Goal: Task Accomplishment & Management: Manage account settings

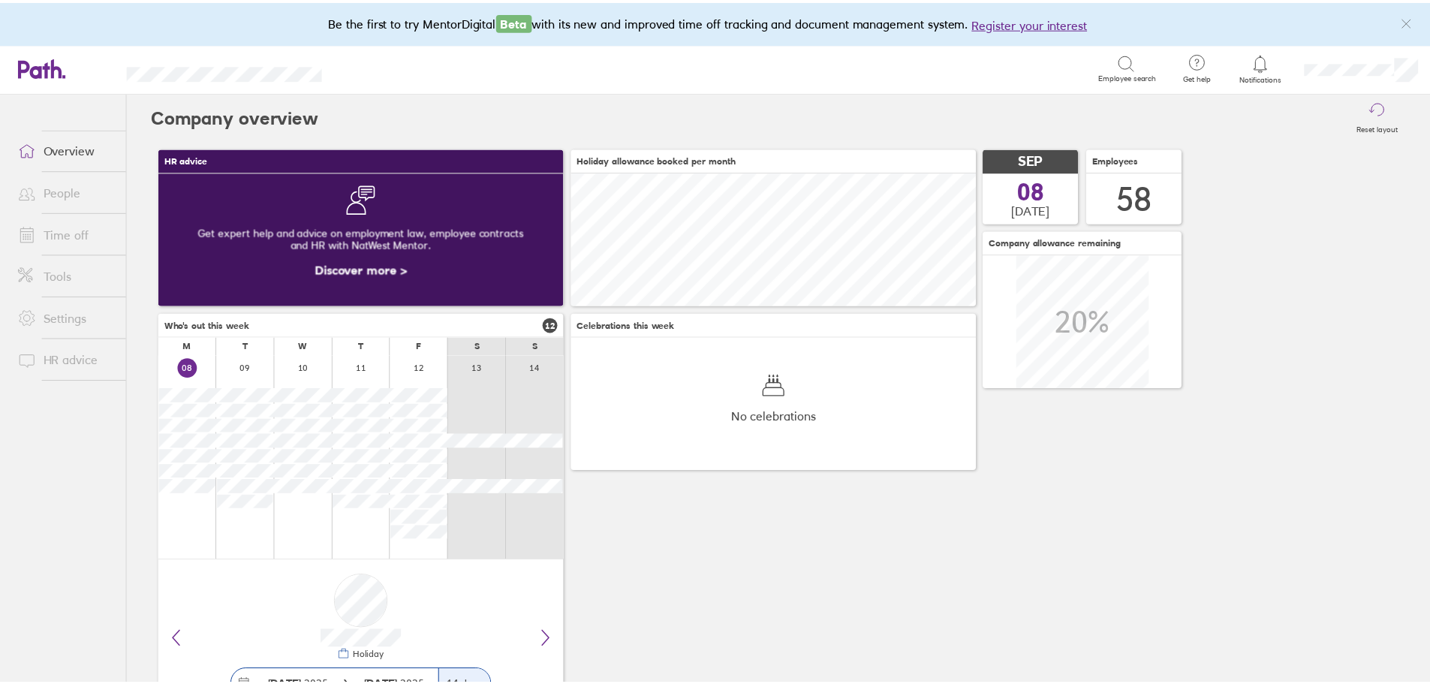
scroll to position [66, 0]
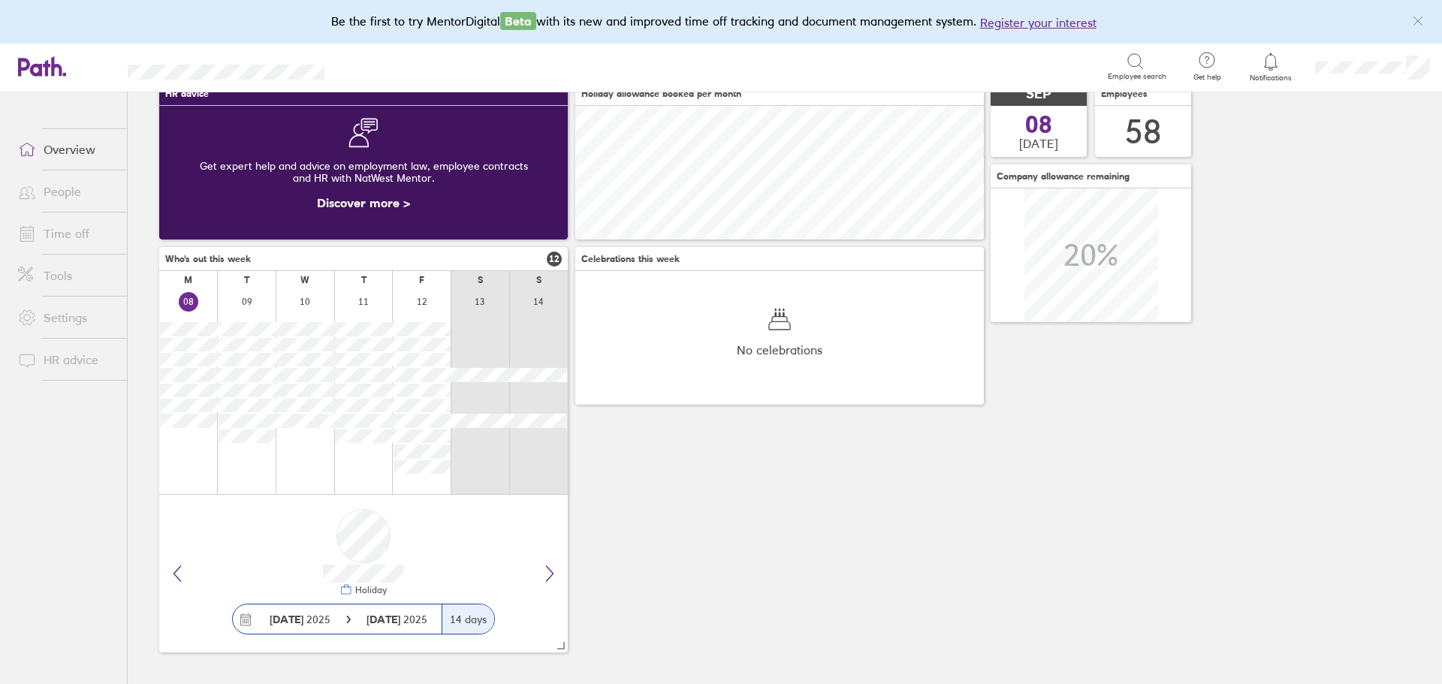
click at [74, 242] on link "Time off" at bounding box center [66, 234] width 121 height 30
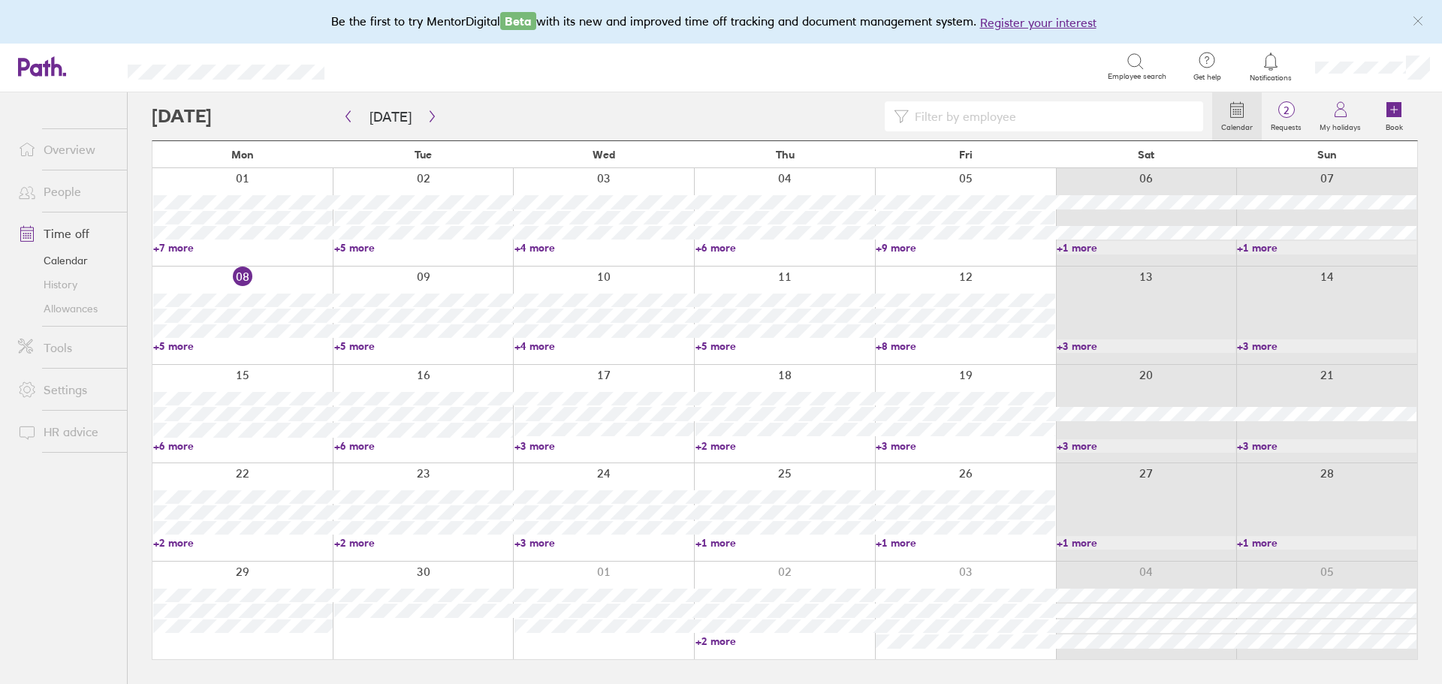
click at [705, 640] on link "+2 more" at bounding box center [784, 642] width 179 height 14
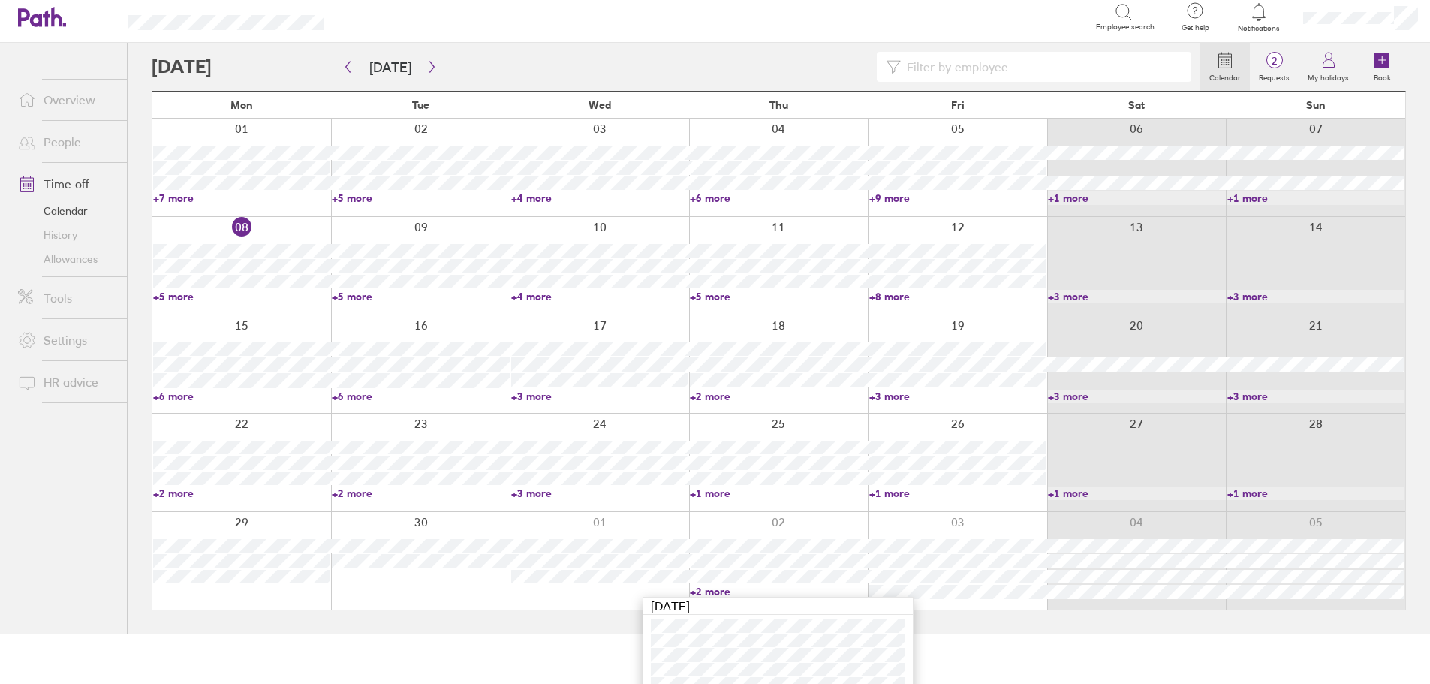
scroll to position [65, 0]
